Goal: Navigation & Orientation: Find specific page/section

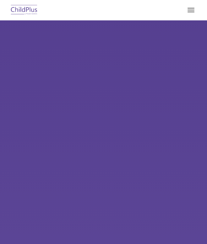
select select "MEDIUM"
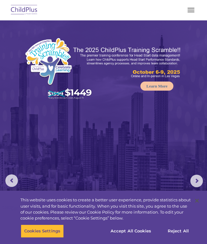
click at [191, 14] on button "button" at bounding box center [190, 10] width 13 height 10
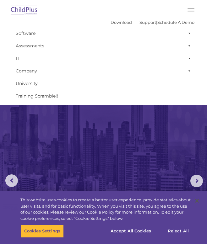
click at [17, 9] on img at bounding box center [24, 10] width 30 height 15
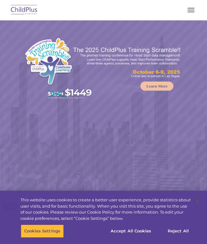
select select "MEDIUM"
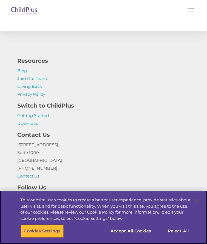
scroll to position [1389, 0]
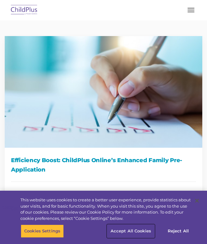
click at [135, 232] on button "Accept All Cookies" at bounding box center [130, 231] width 47 height 13
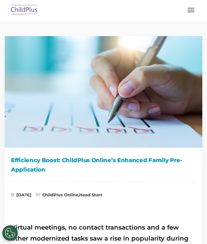
click at [193, 10] on button "button" at bounding box center [190, 10] width 13 height 10
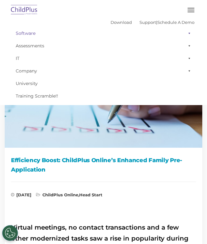
click at [185, 34] on span at bounding box center [188, 33] width 6 height 13
